Goal: Information Seeking & Learning: Learn about a topic

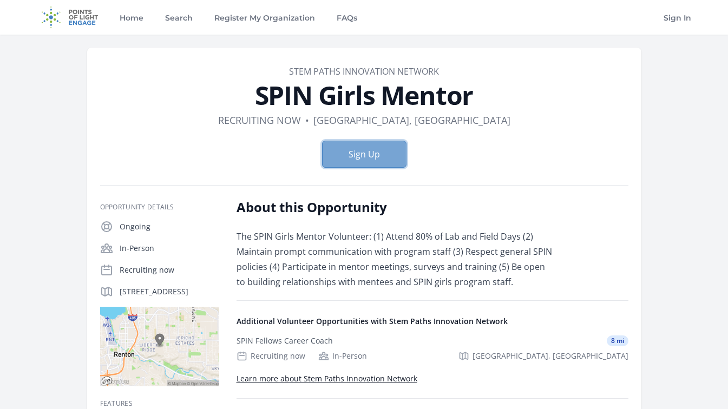
click at [398, 153] on button "Sign Up" at bounding box center [364, 154] width 84 height 27
click at [347, 16] on link "FAQs" at bounding box center [346, 17] width 25 height 35
